Goal: Transaction & Acquisition: Purchase product/service

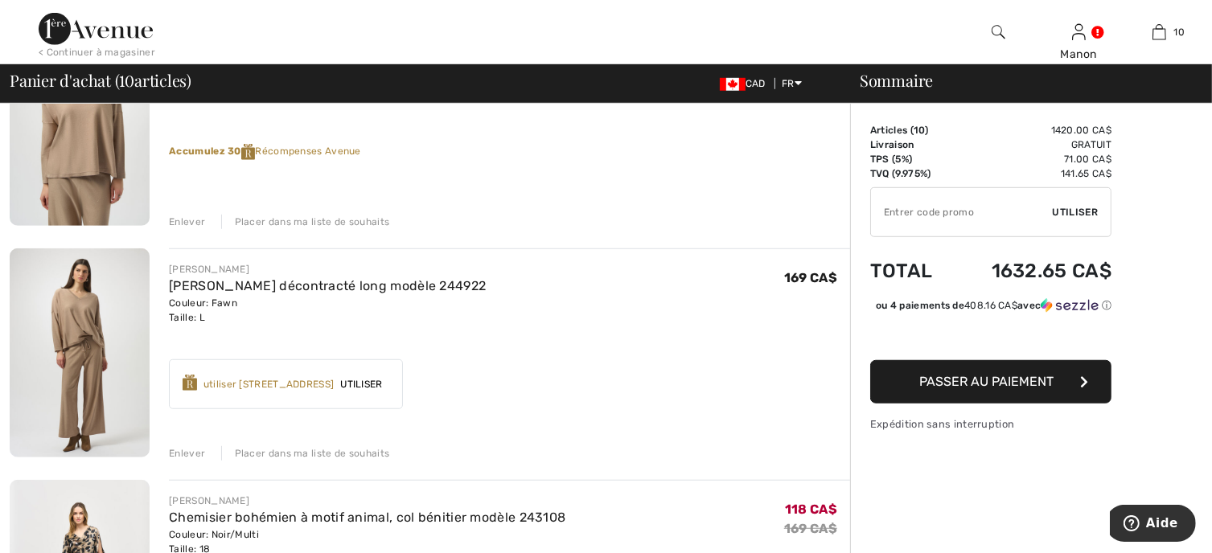
scroll to position [1206, 0]
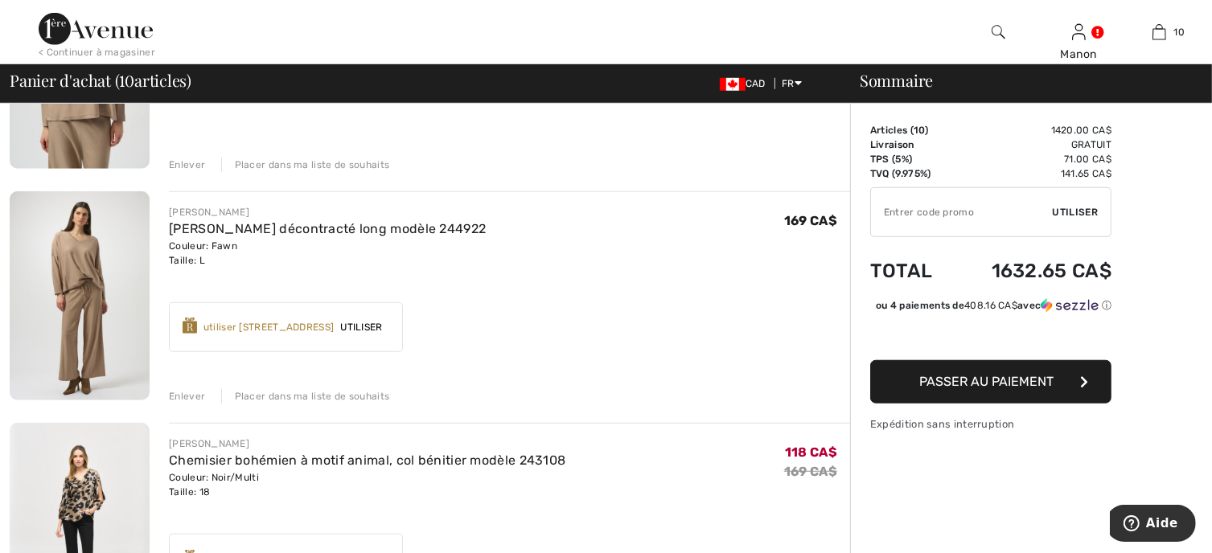
click at [186, 395] on div "Enlever" at bounding box center [187, 396] width 36 height 14
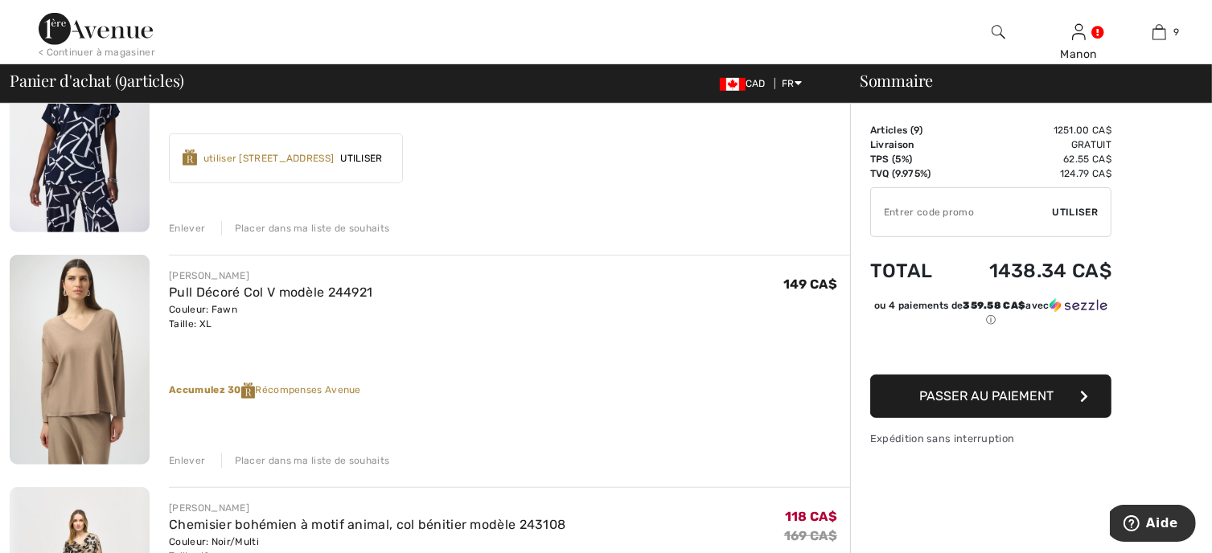
scroll to position [885, 0]
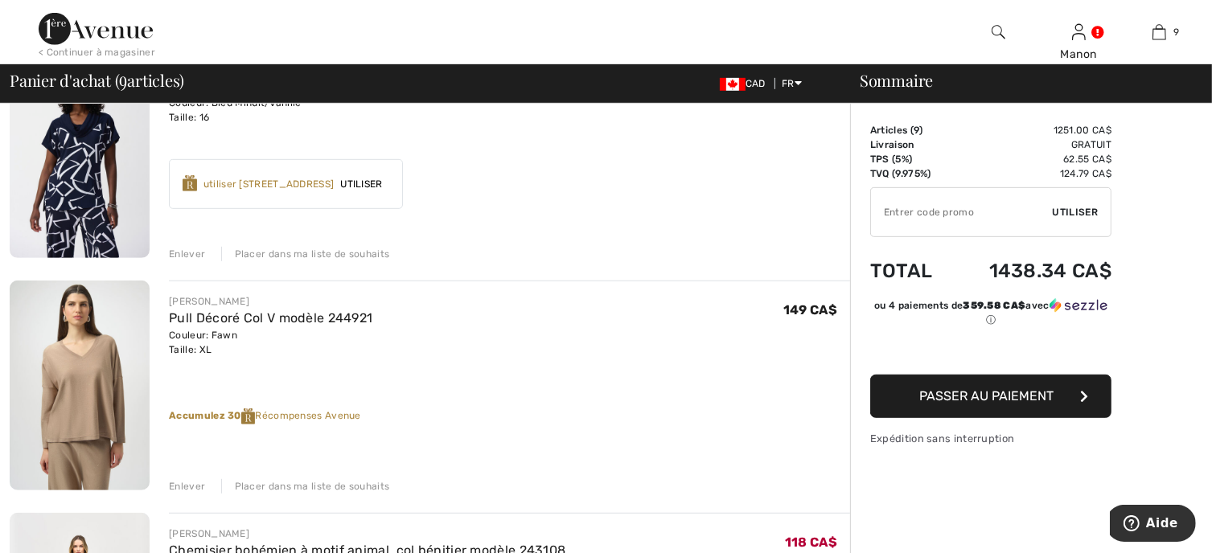
click at [105, 394] on img at bounding box center [80, 386] width 140 height 210
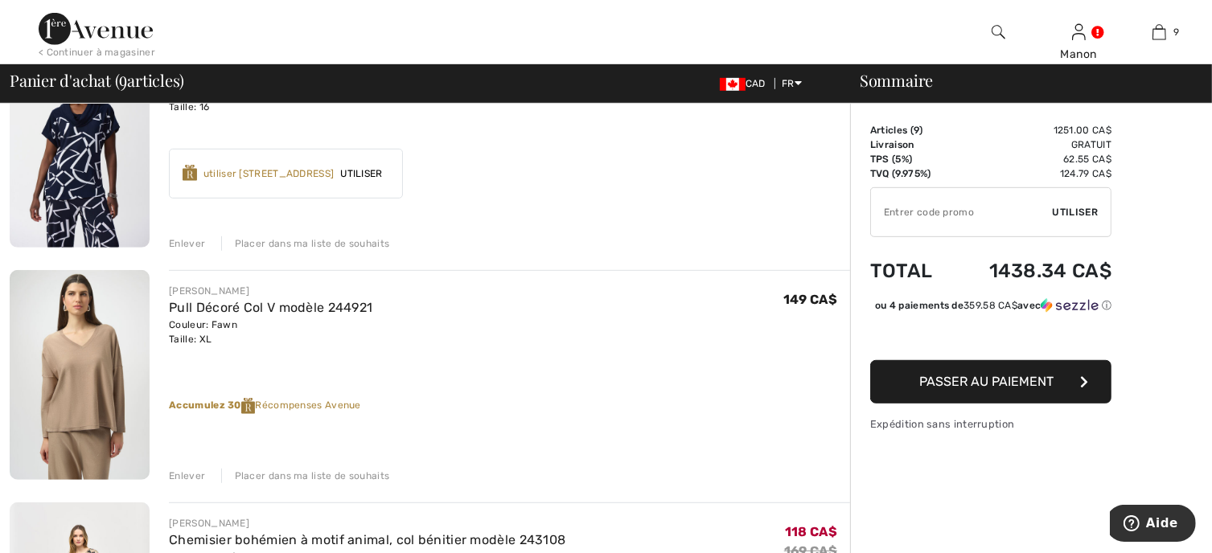
click at [106, 164] on img at bounding box center [80, 143] width 140 height 210
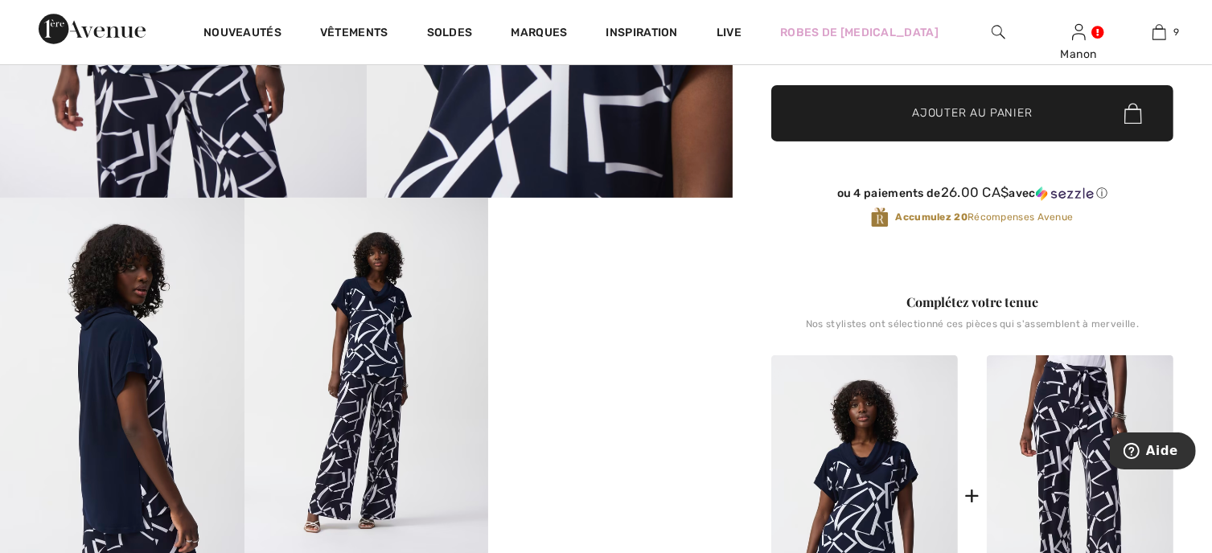
scroll to position [483, 0]
